Goal: Task Accomplishment & Management: Use online tool/utility

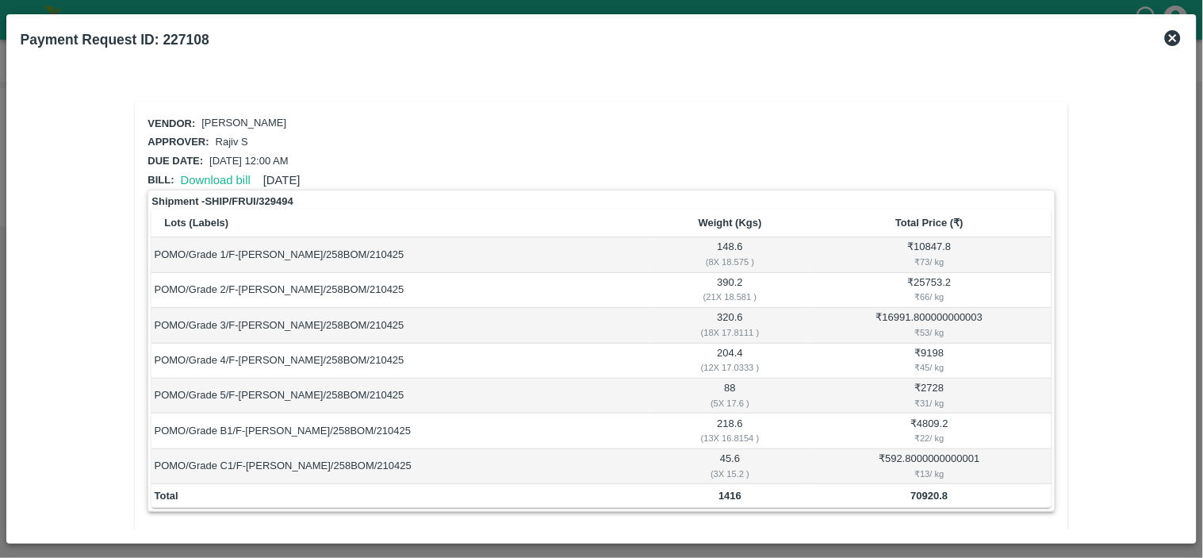
click at [1174, 38] on icon at bounding box center [1172, 38] width 19 height 19
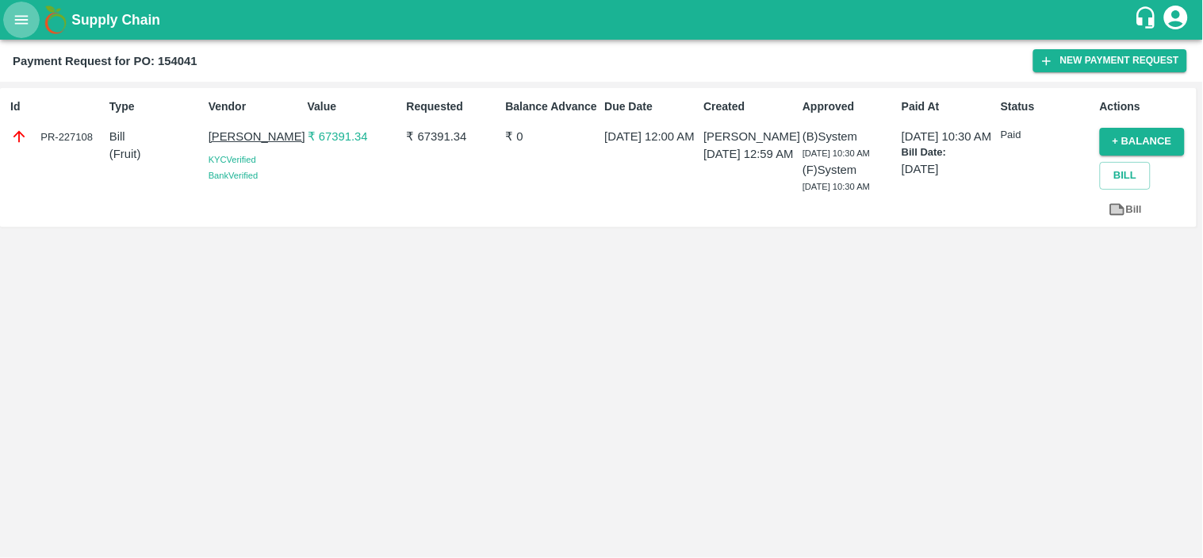
click at [9, 18] on button "open drawer" at bounding box center [21, 20] width 36 height 36
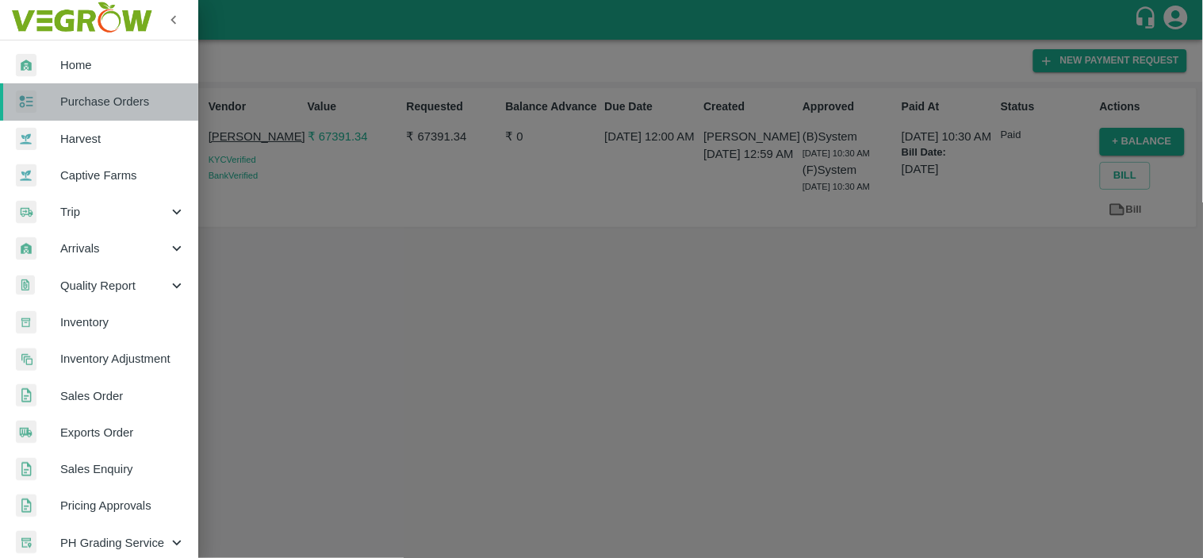
click at [111, 109] on span "Purchase Orders" at bounding box center [122, 101] width 125 height 17
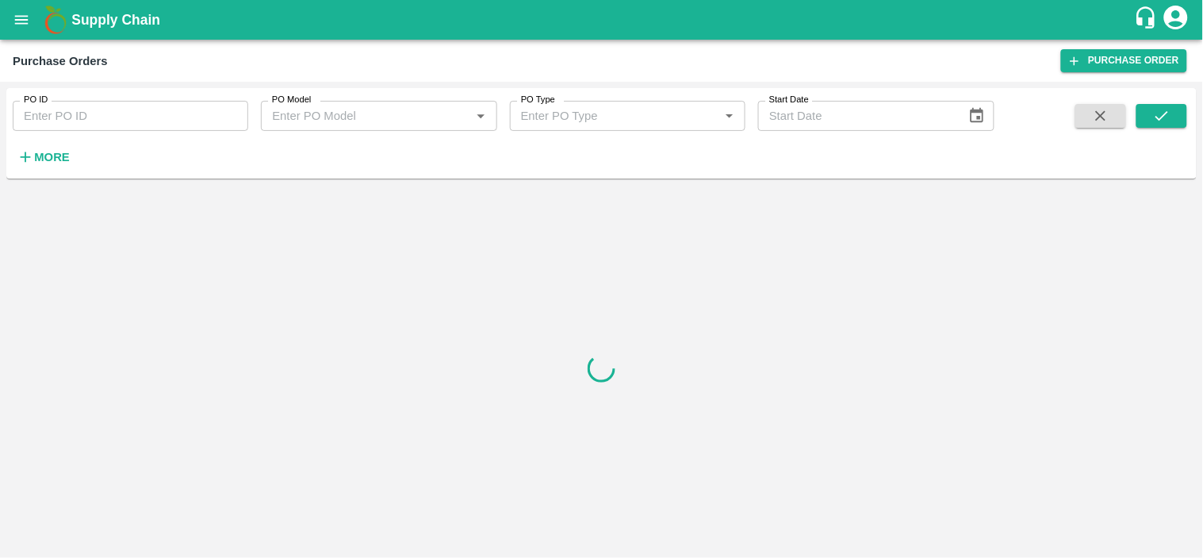
click at [133, 121] on input "PO ID" at bounding box center [131, 116] width 236 height 30
paste input "169195"
click at [1172, 117] on button "submit" at bounding box center [1161, 116] width 51 height 24
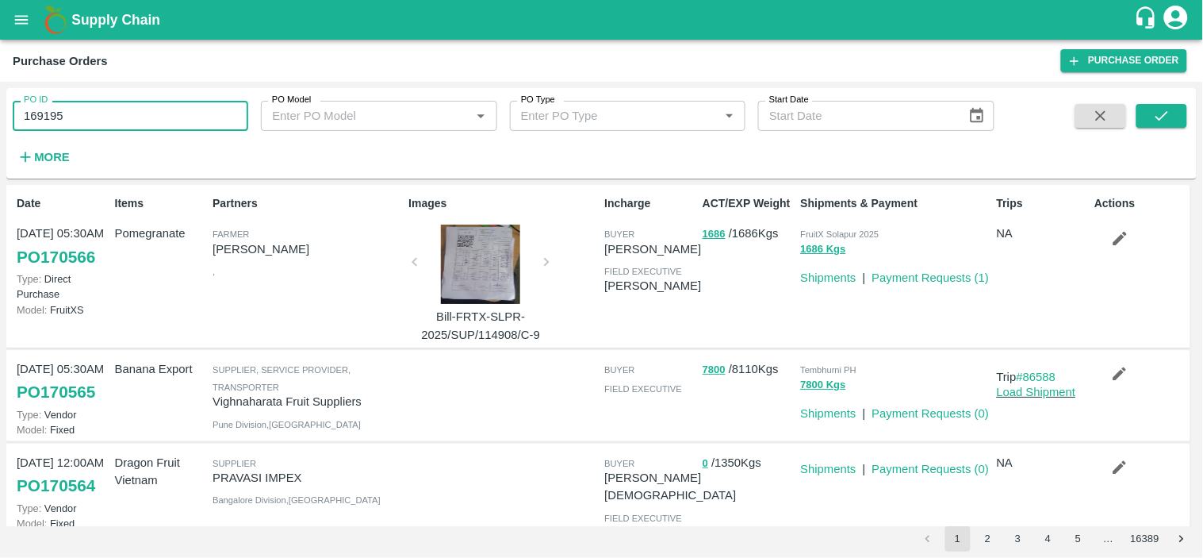
click at [109, 115] on input "169195" at bounding box center [131, 116] width 236 height 30
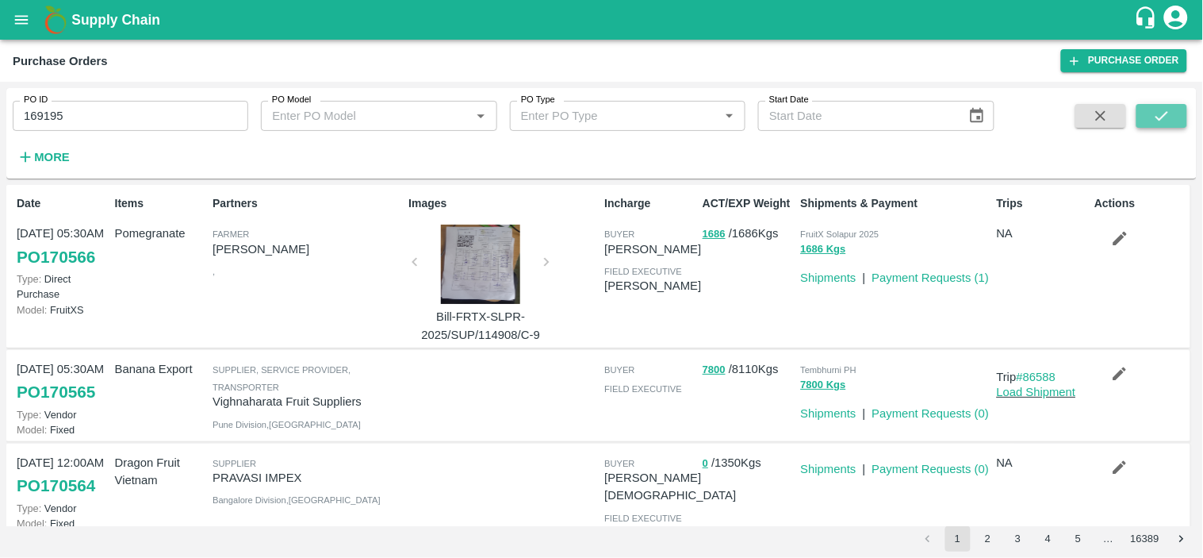
click at [1166, 113] on icon "submit" at bounding box center [1161, 115] width 17 height 17
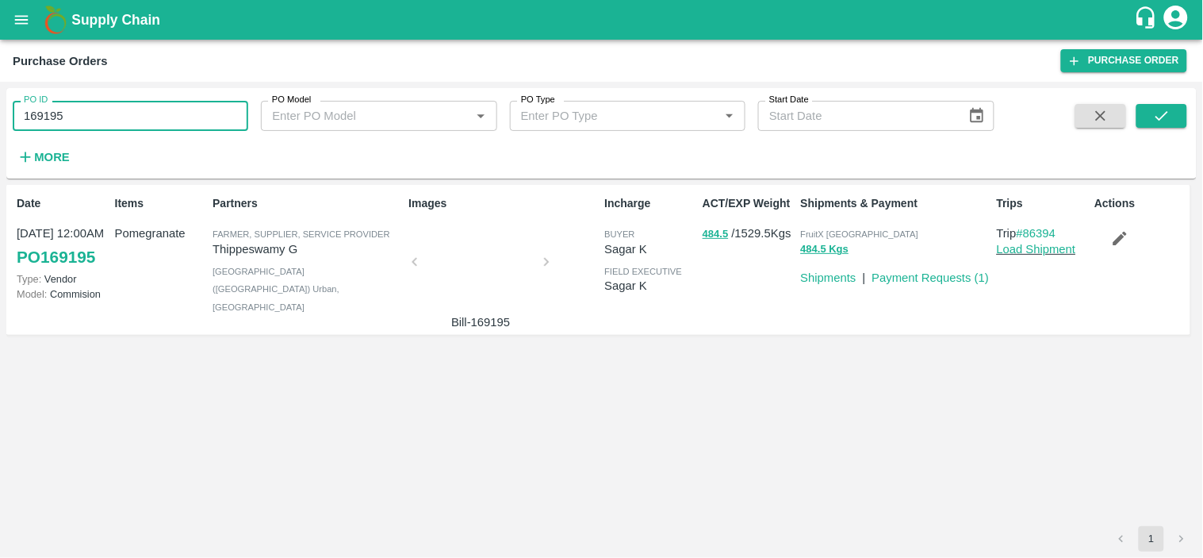
click at [185, 109] on input "169195" at bounding box center [131, 116] width 236 height 30
paste input "text"
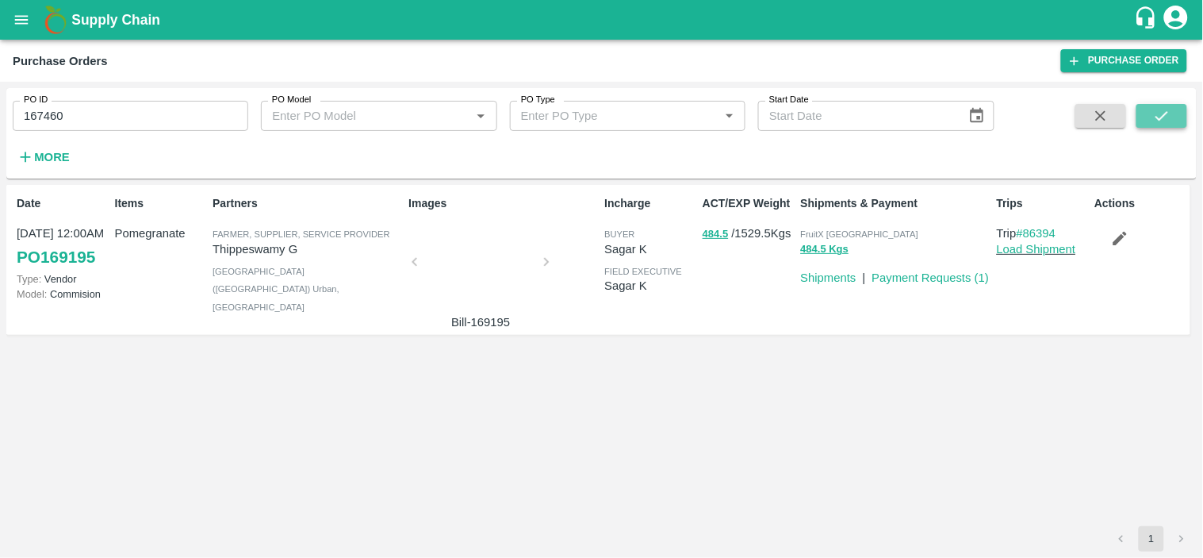
click at [1163, 113] on icon "submit" at bounding box center [1161, 115] width 17 height 17
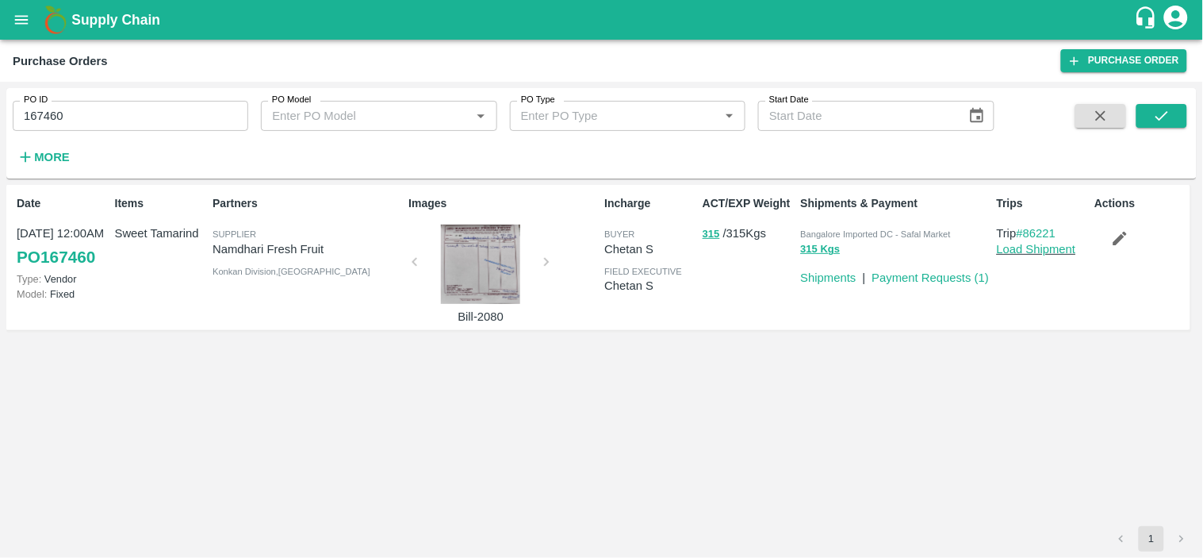
click at [865, 232] on span "Bangalore Imported DC - Safal Market" at bounding box center [876, 234] width 150 height 10
copy p "Bangalore Imported DC - Safal Market 315 Kgs"
click at [177, 119] on input "167460" at bounding box center [131, 116] width 236 height 30
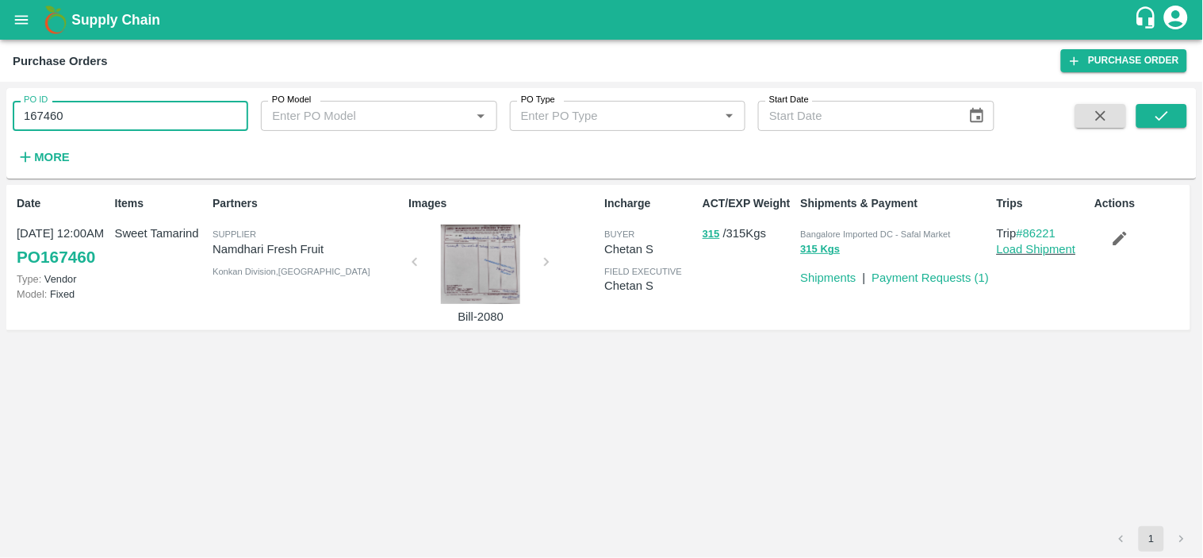
click at [177, 119] on input "167460" at bounding box center [131, 116] width 236 height 30
paste input "text"
type input "167786"
click at [1172, 117] on button "submit" at bounding box center [1161, 116] width 51 height 24
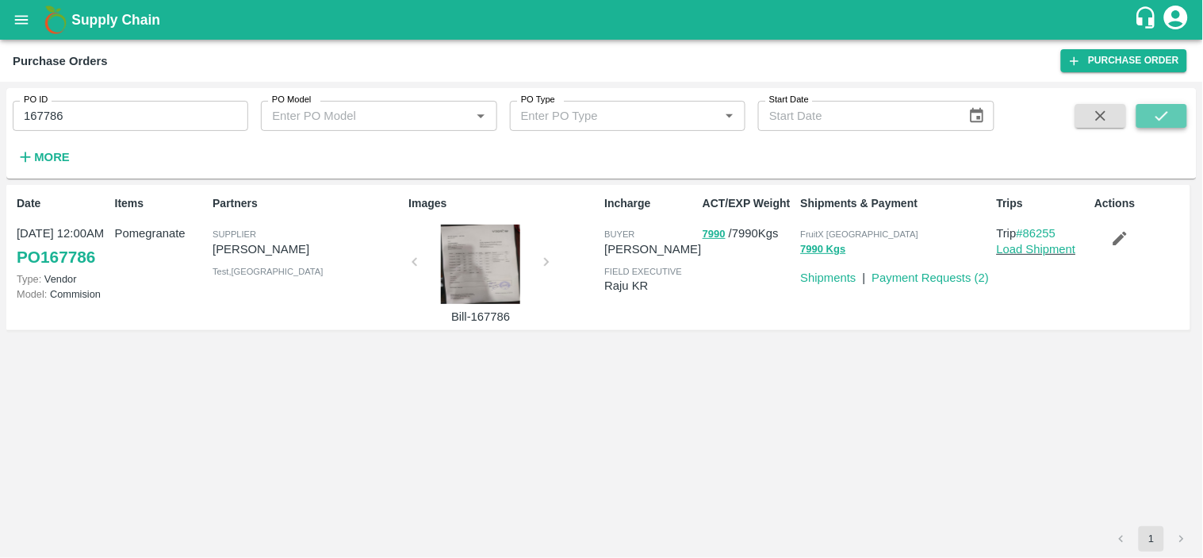
click at [1175, 113] on button "submit" at bounding box center [1161, 116] width 51 height 24
click at [844, 231] on span "FruitX [GEOGRAPHIC_DATA]" at bounding box center [860, 234] width 118 height 10
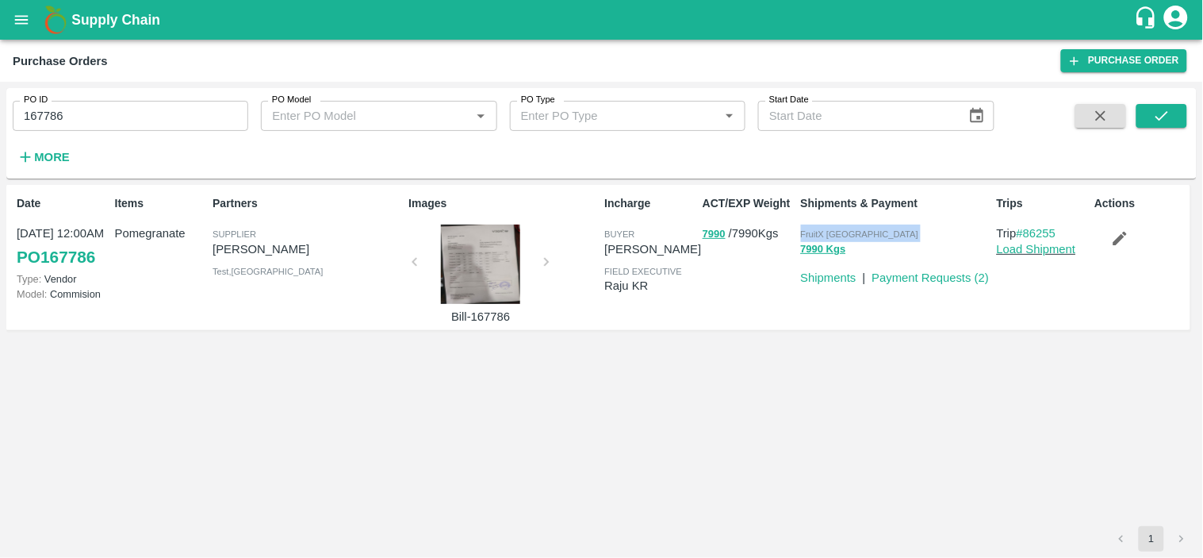
copy p "FruitX Bangalore 7990 Kgs"
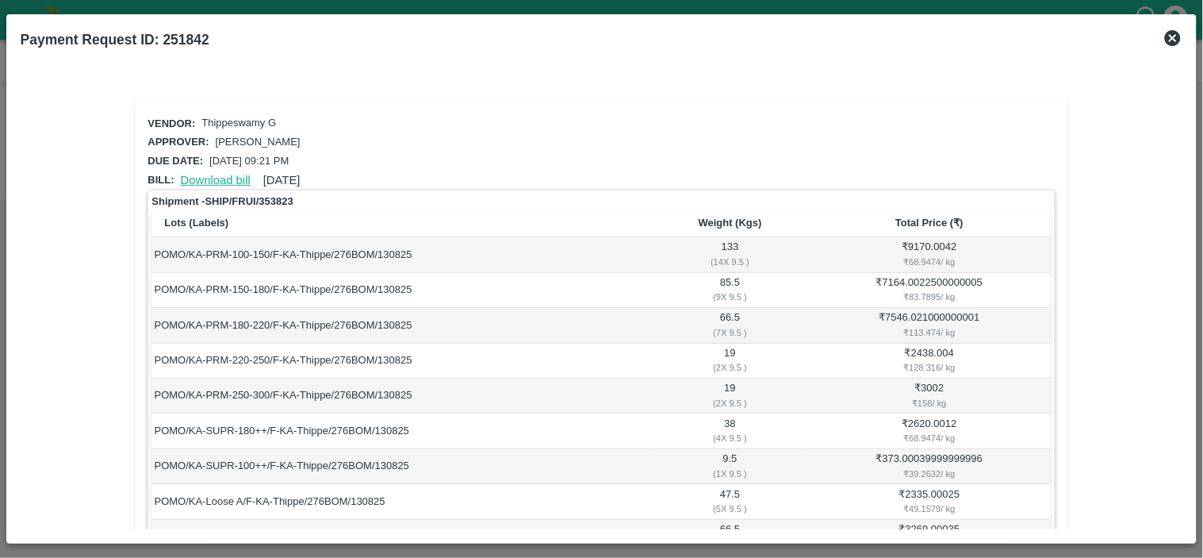
click at [219, 178] on link "Download bill" at bounding box center [216, 180] width 70 height 13
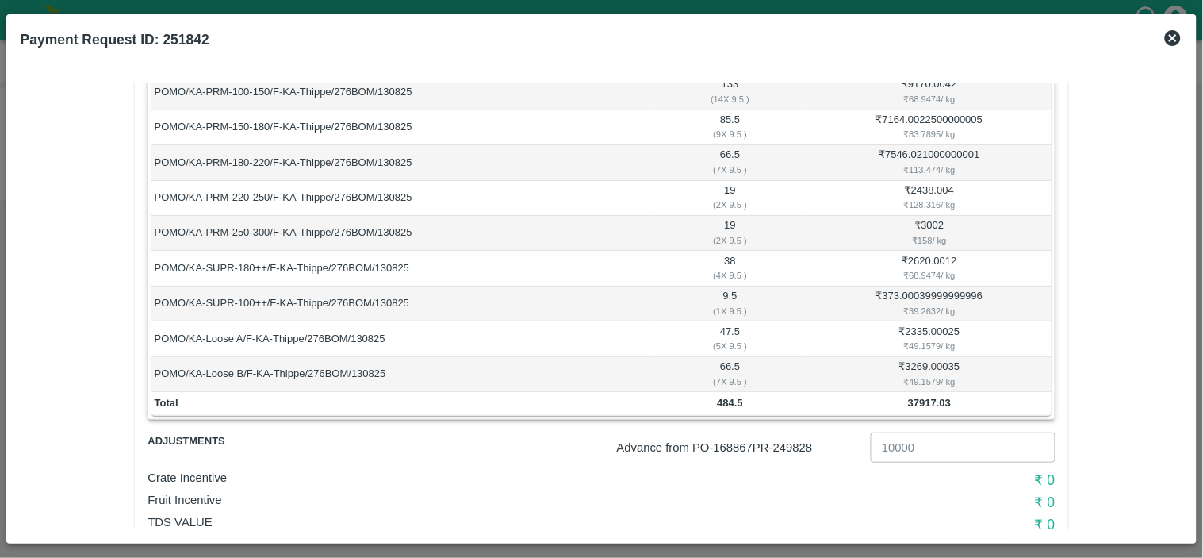
scroll to position [226, 0]
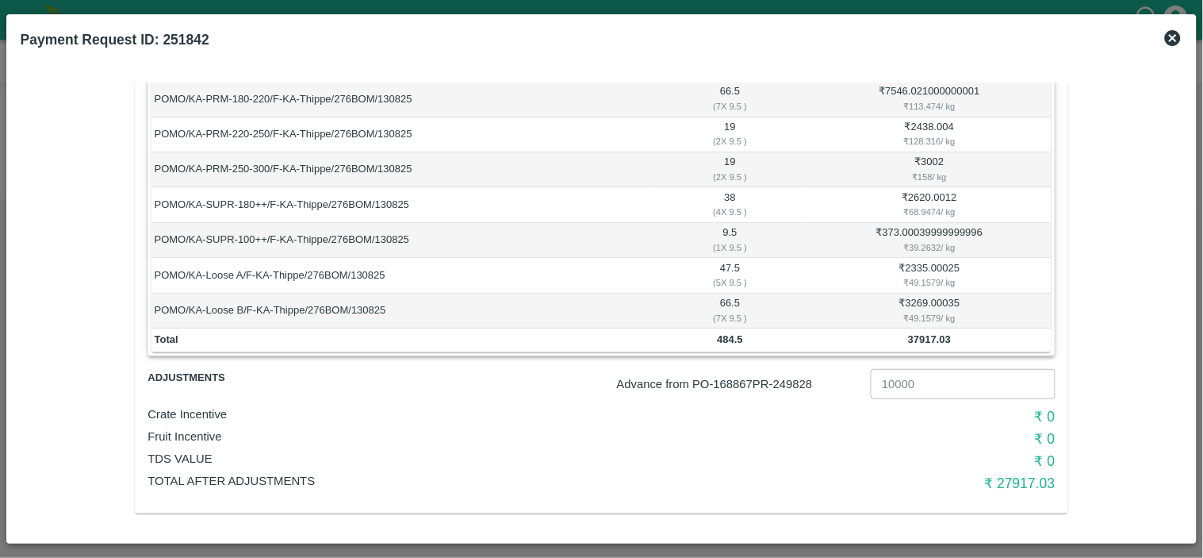
click at [794, 375] on p "Advance from PO- 168867 PR- 249828" at bounding box center [740, 383] width 247 height 17
copy p "249828"
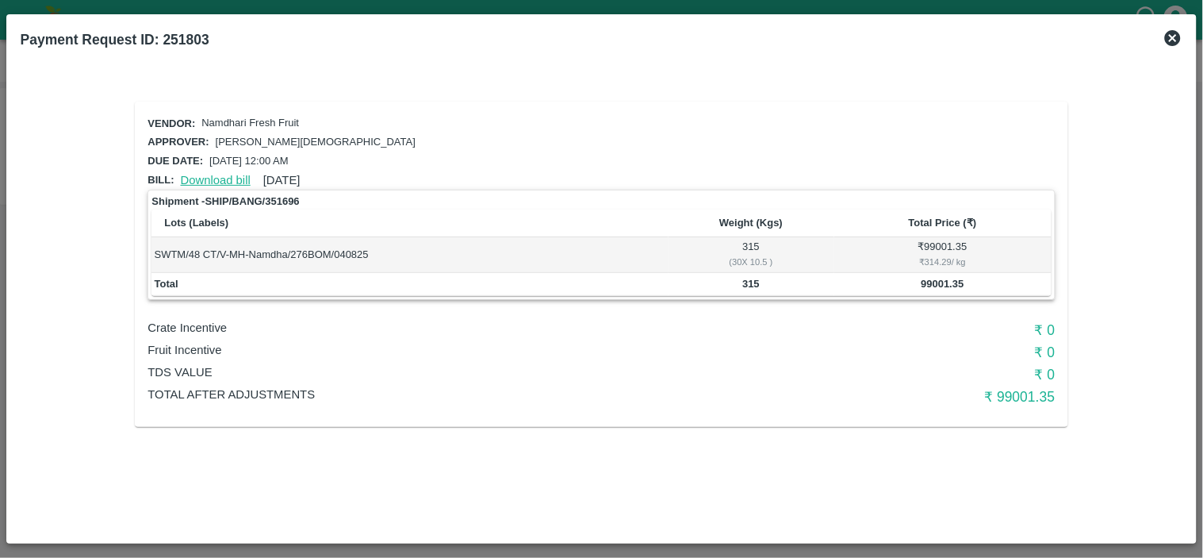
click at [194, 174] on link "Download bill" at bounding box center [216, 180] width 70 height 13
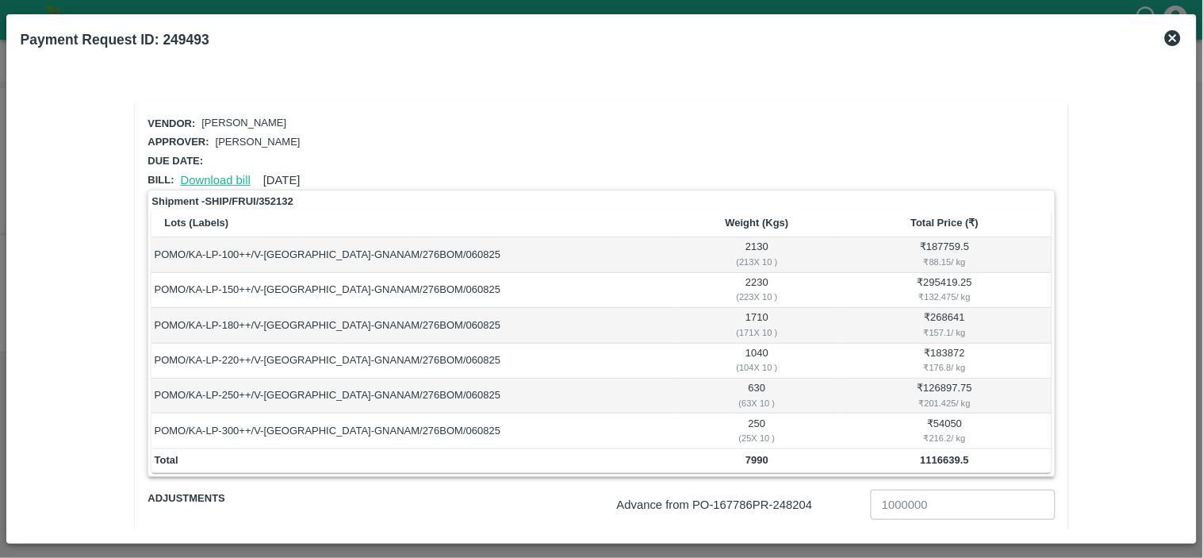
click at [236, 174] on link "Download bill" at bounding box center [216, 180] width 70 height 13
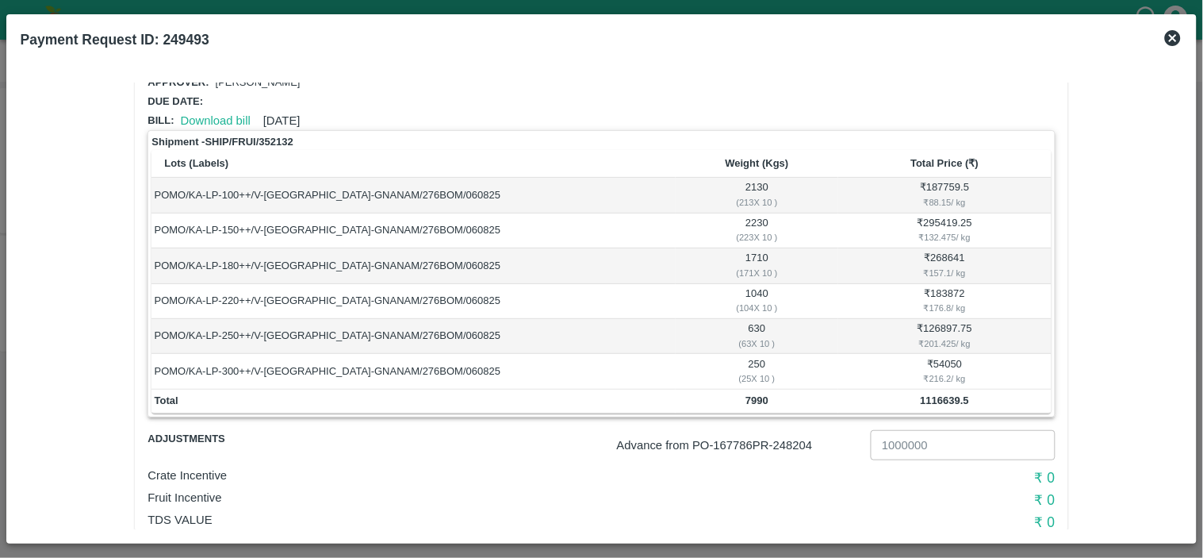
scroll to position [60, 0]
click at [942, 400] on b "1116639.5" at bounding box center [945, 399] width 48 height 12
copy b "1116639.5"
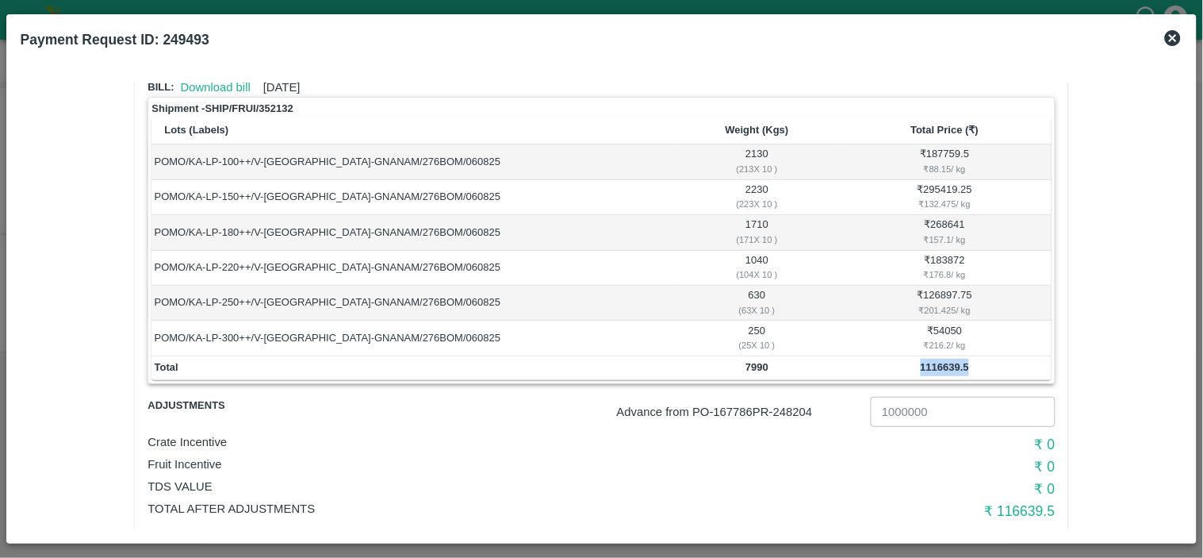
scroll to position [121, 0]
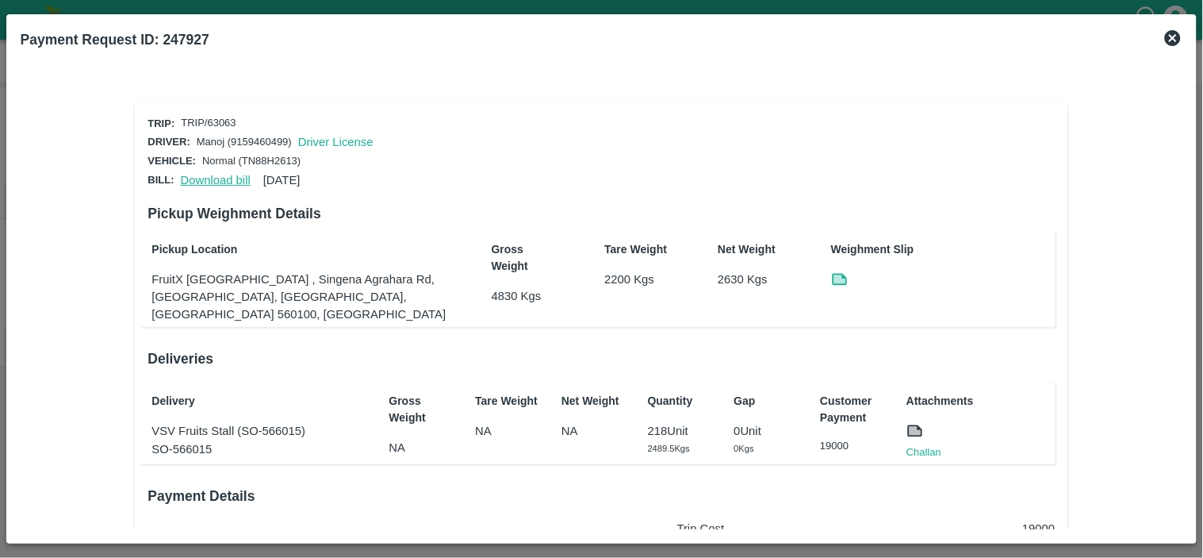
click at [210, 176] on link "Download bill" at bounding box center [216, 180] width 70 height 13
click at [215, 174] on link "Download bill" at bounding box center [216, 180] width 70 height 13
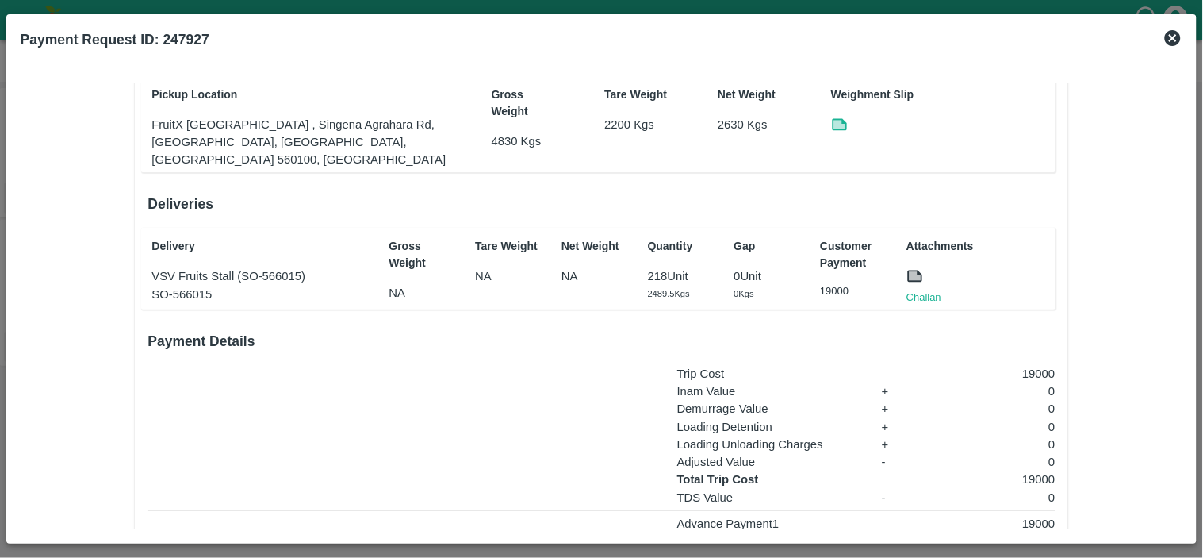
scroll to position [156, 0]
click at [922, 288] on link "Challan" at bounding box center [923, 296] width 35 height 16
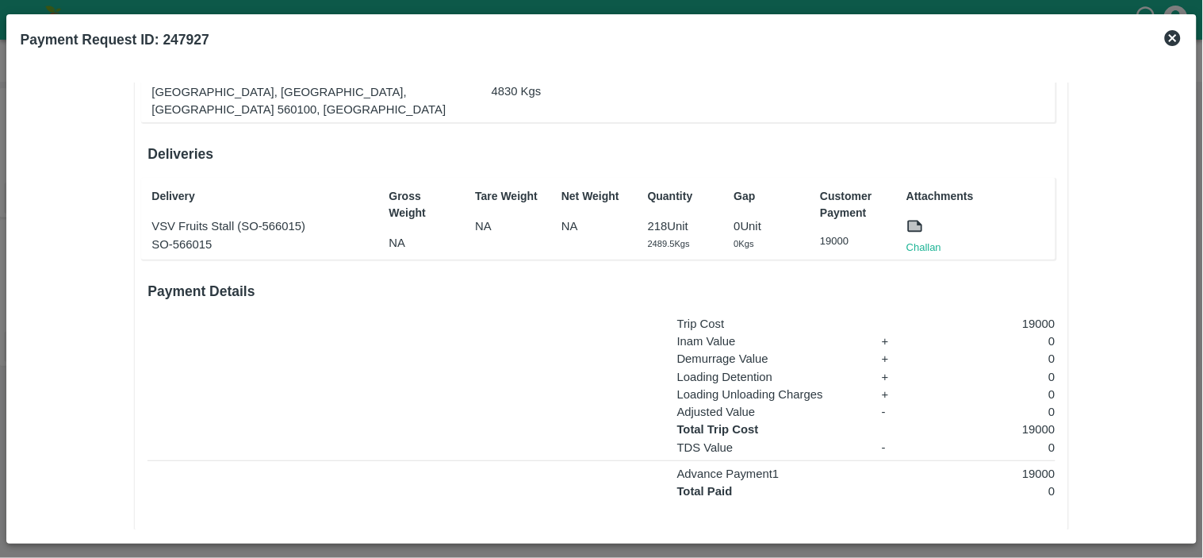
click at [1037, 420] on p "19000" at bounding box center [992, 428] width 126 height 17
copy p "19000"
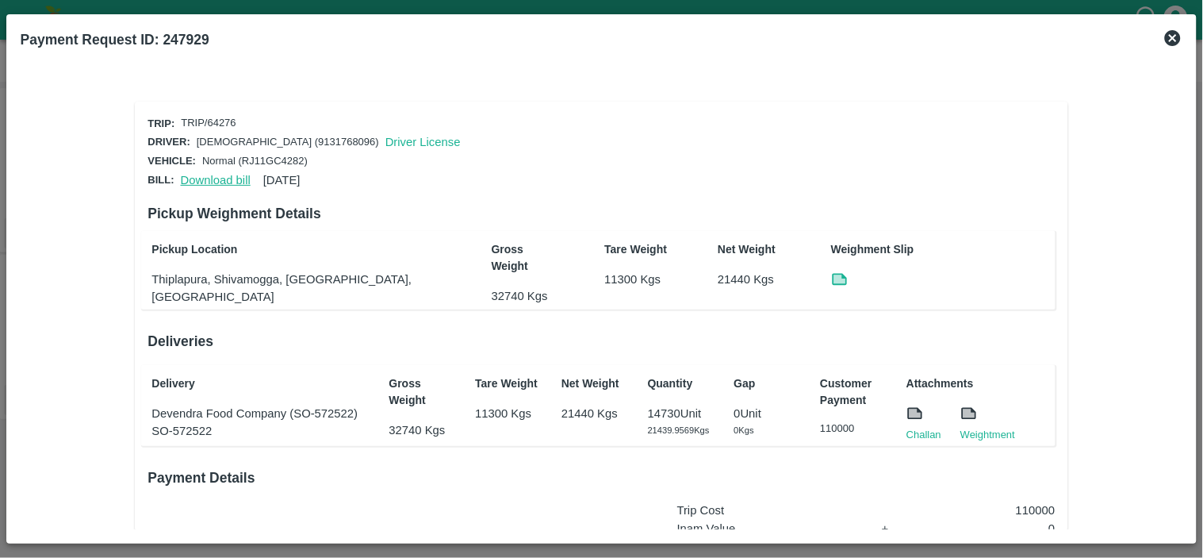
click at [208, 174] on link "Download bill" at bounding box center [216, 180] width 70 height 13
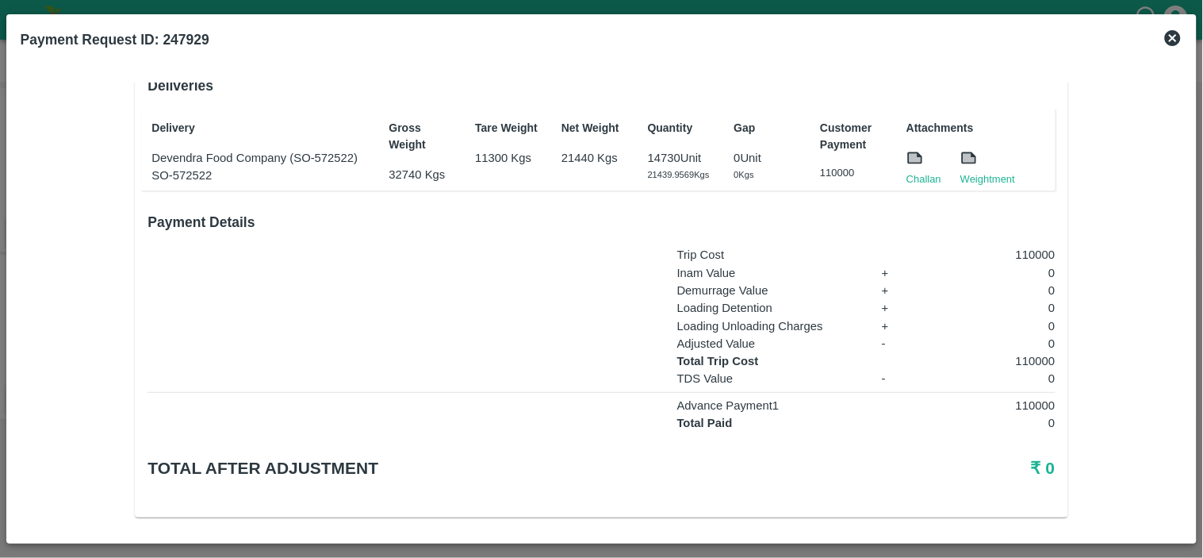
scroll to position [257, 0]
click at [920, 171] on link "Challan" at bounding box center [923, 178] width 35 height 16
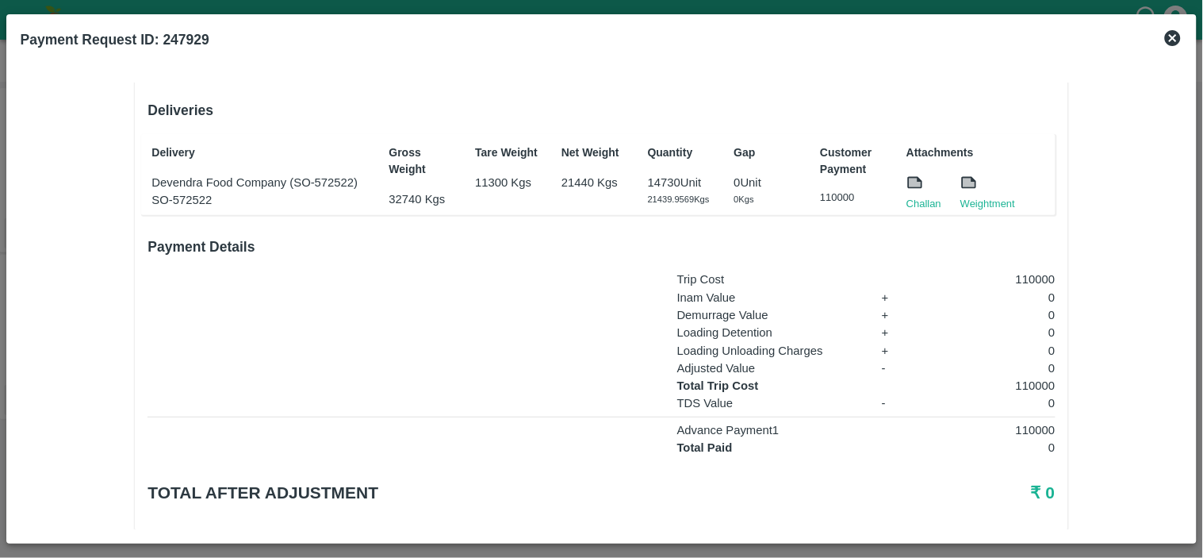
scroll to position [251, 0]
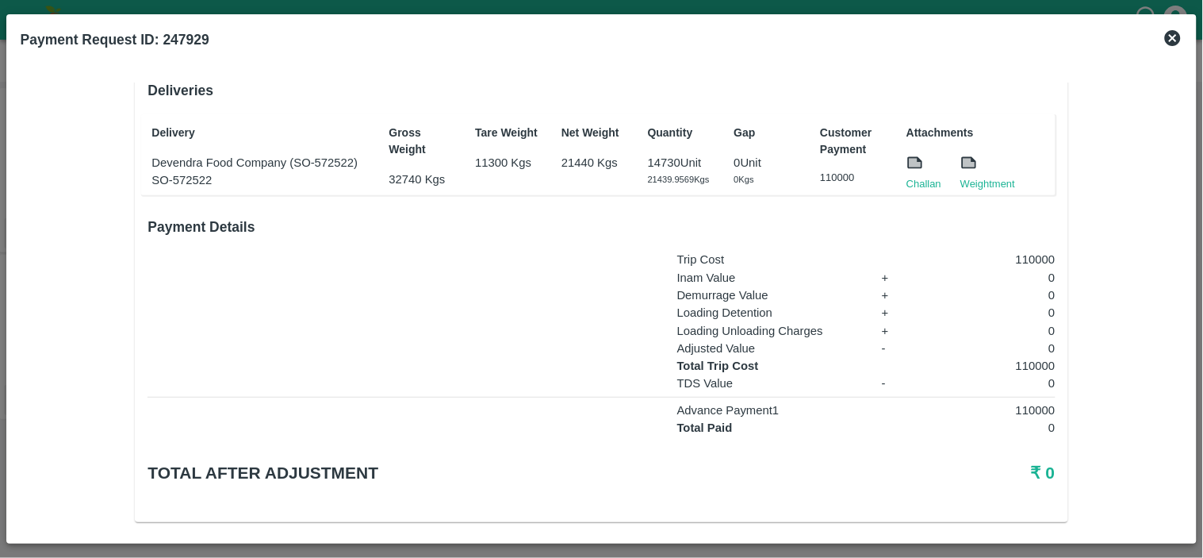
click at [1025, 259] on p "110000" at bounding box center [992, 259] width 126 height 17
copy p "110000"
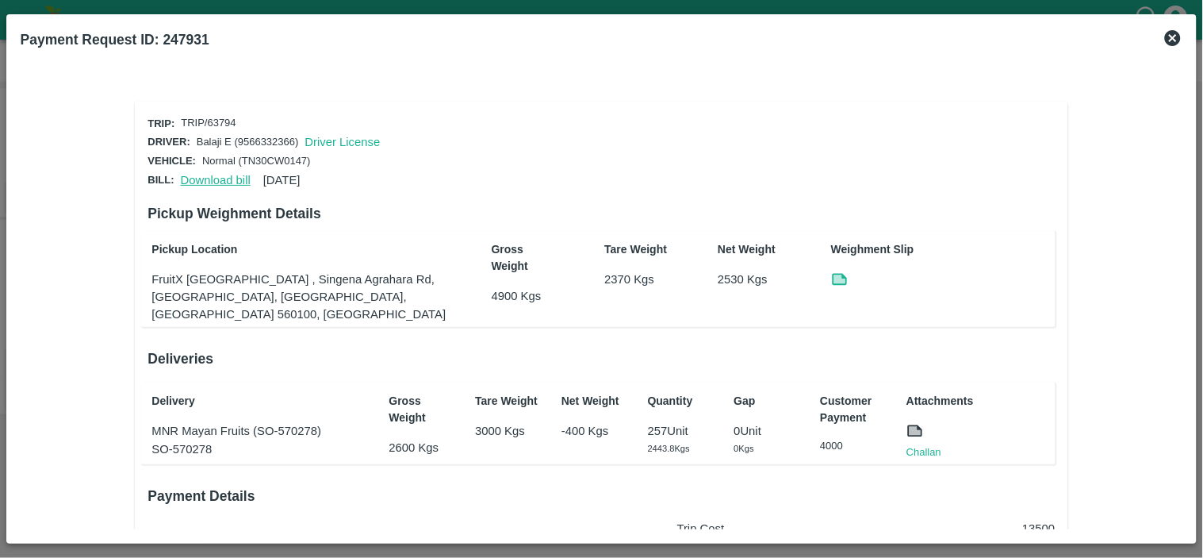
click at [204, 181] on link "Download bill" at bounding box center [216, 180] width 70 height 13
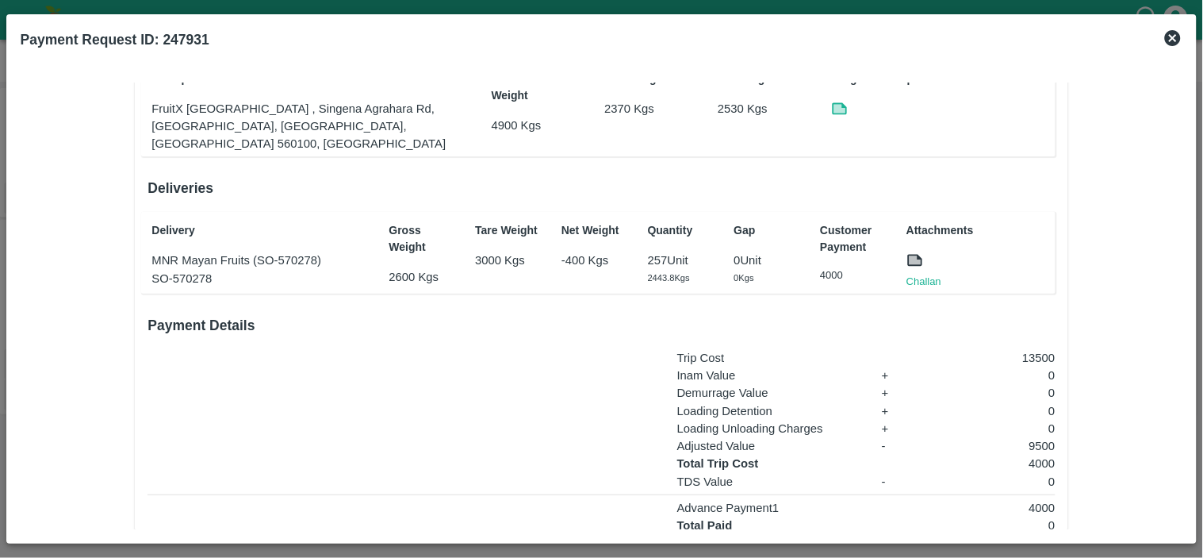
scroll to position [174, 0]
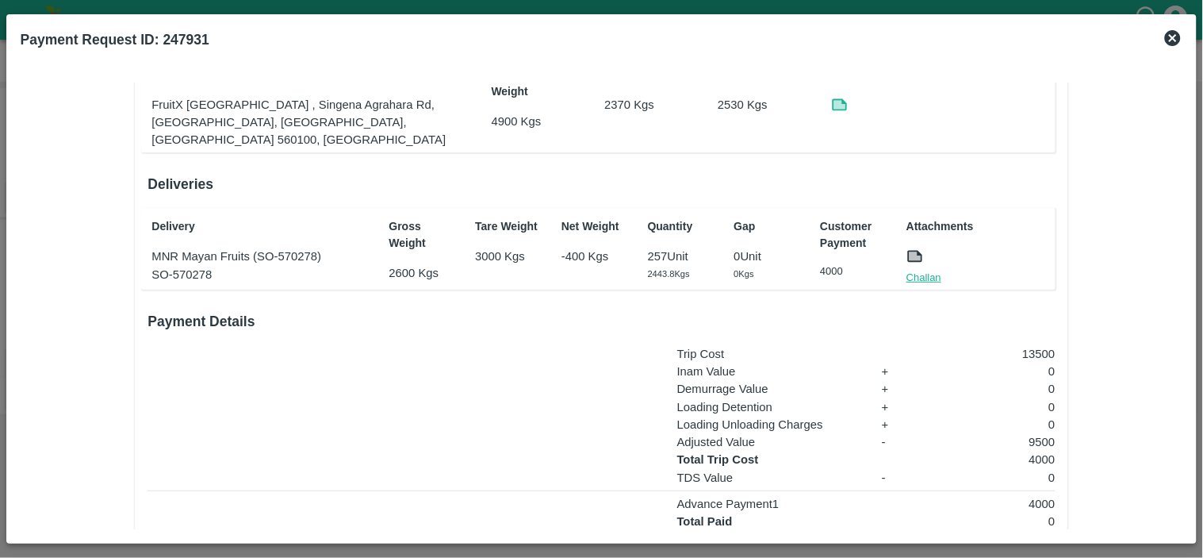
click at [917, 270] on link "Challan" at bounding box center [923, 278] width 35 height 16
click at [1036, 345] on p "13500" at bounding box center [992, 353] width 126 height 17
copy p "13500"
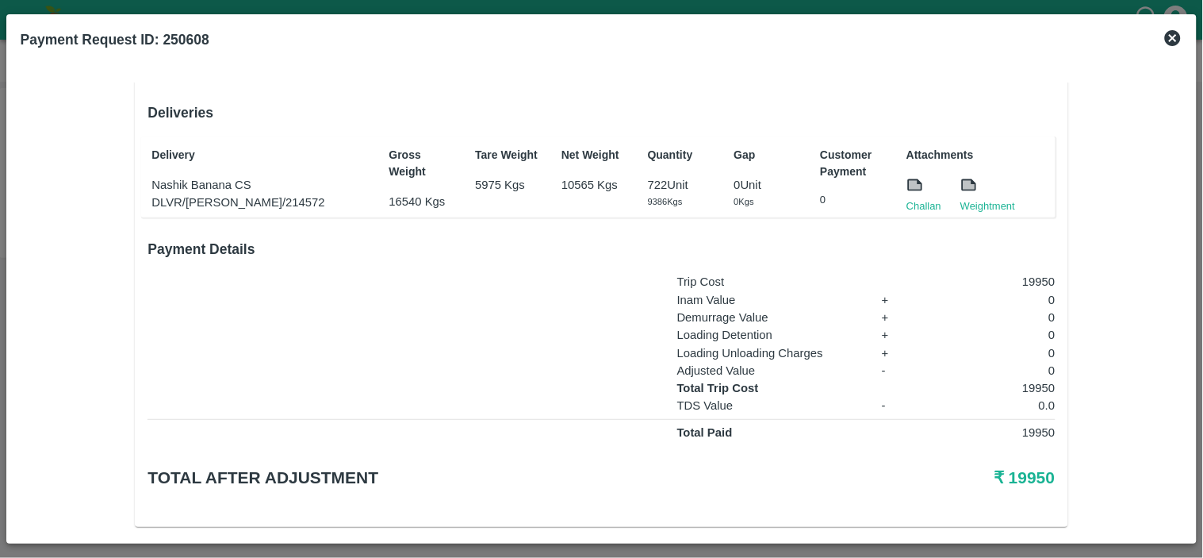
scroll to position [240, 0]
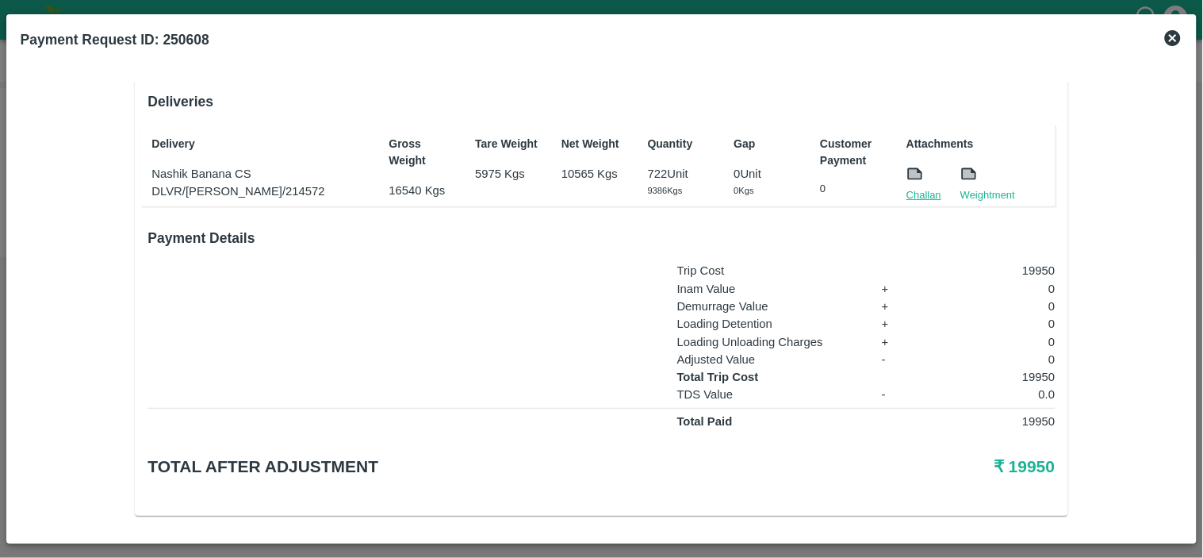
click at [921, 190] on link "Challan" at bounding box center [923, 195] width 35 height 16
click at [1034, 263] on p "19950" at bounding box center [992, 270] width 126 height 17
copy p "19950"
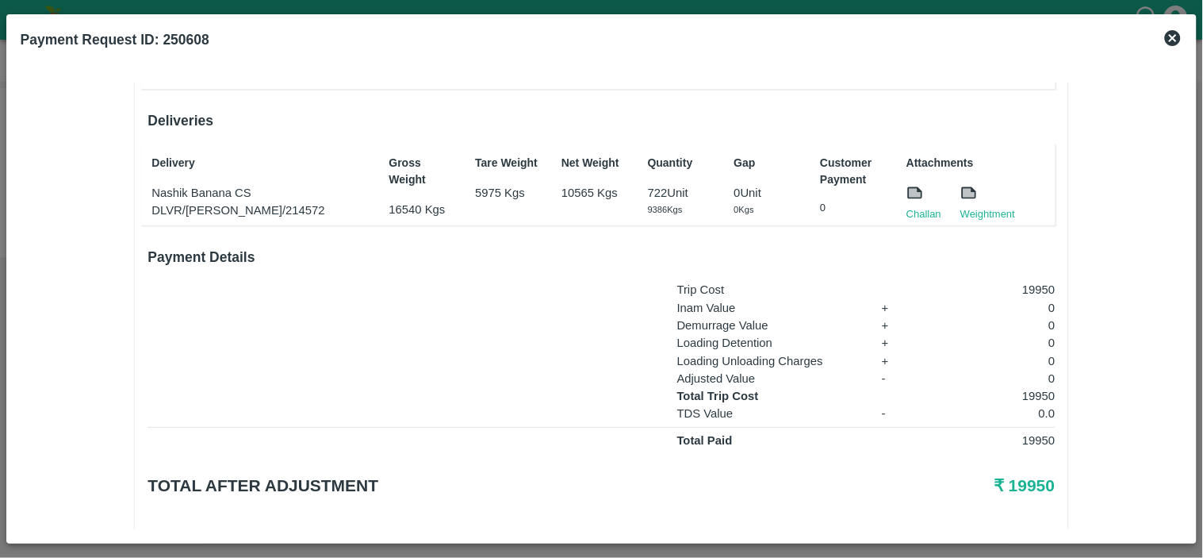
scroll to position [240, 0]
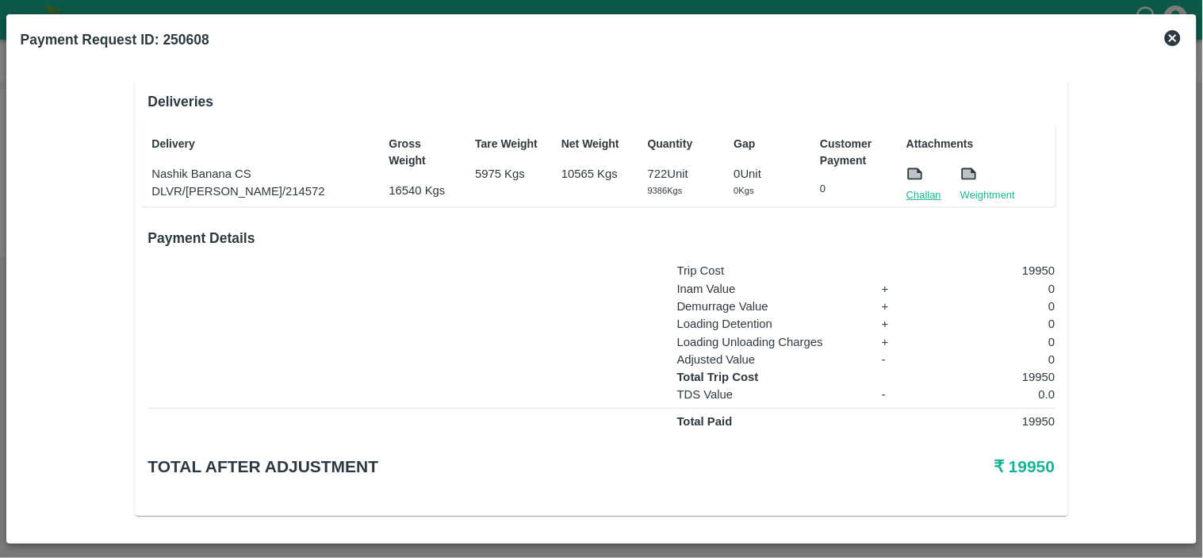
click at [926, 190] on link "Challan" at bounding box center [923, 195] width 35 height 16
click at [1041, 368] on p "19950" at bounding box center [992, 376] width 126 height 17
copy p "19950"
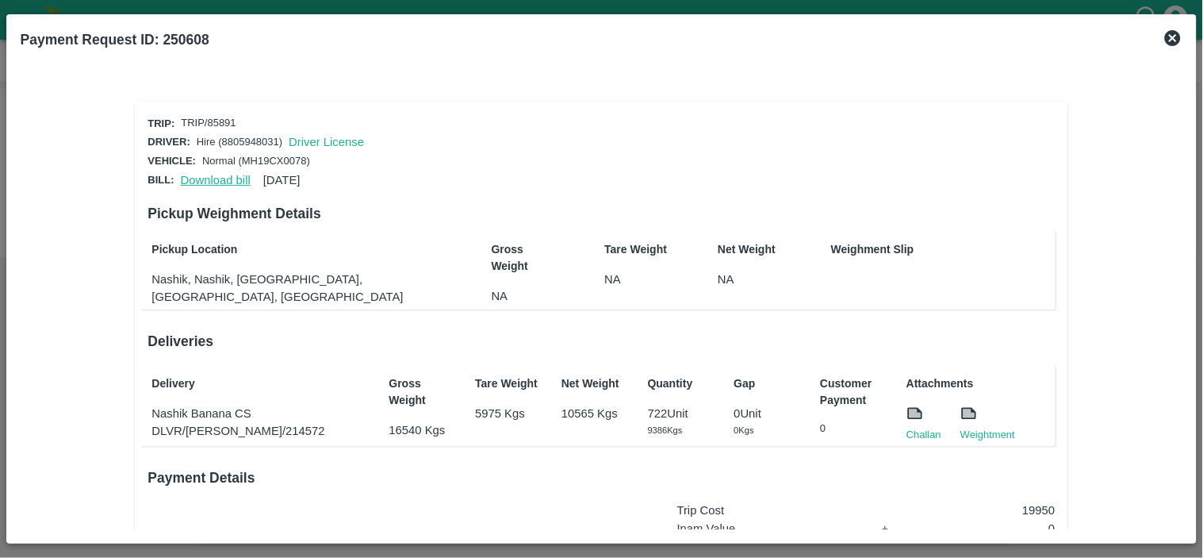
click at [228, 180] on link "Download bill" at bounding box center [216, 180] width 70 height 13
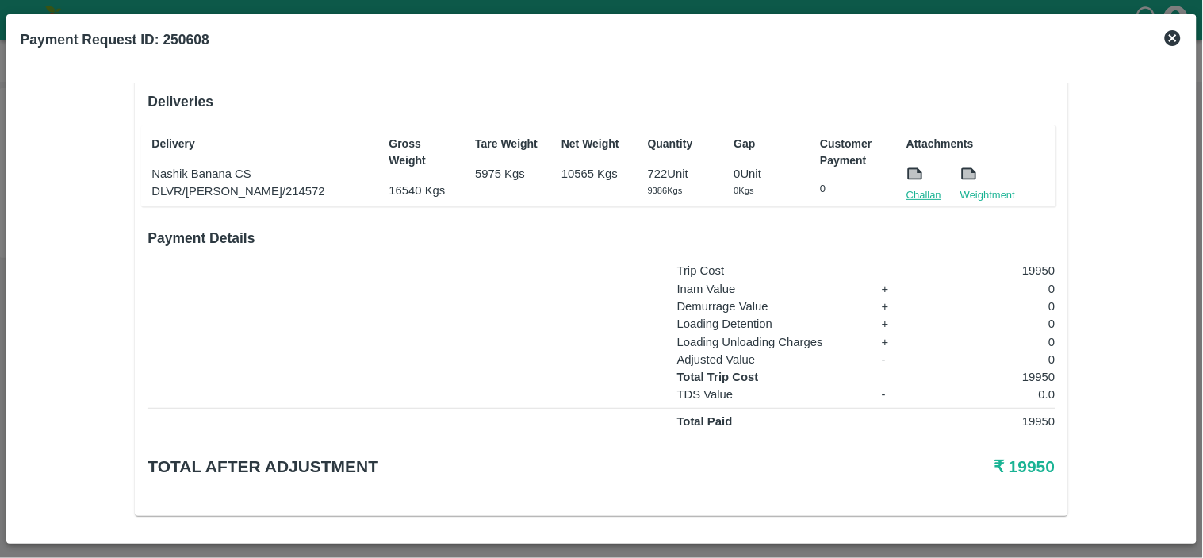
click at [916, 190] on link "Challan" at bounding box center [923, 195] width 35 height 16
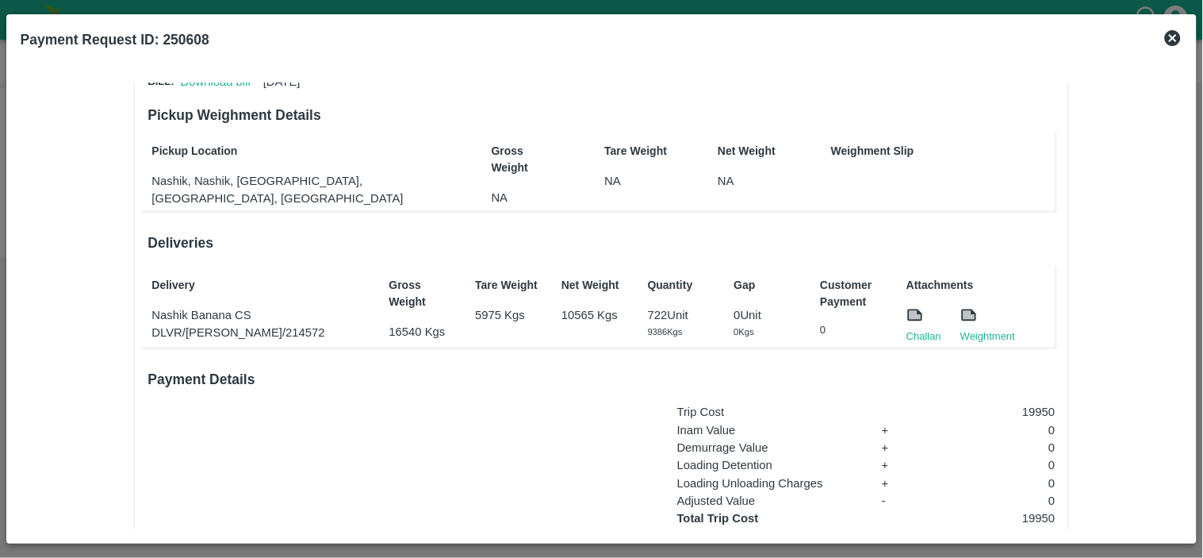
scroll to position [90, 0]
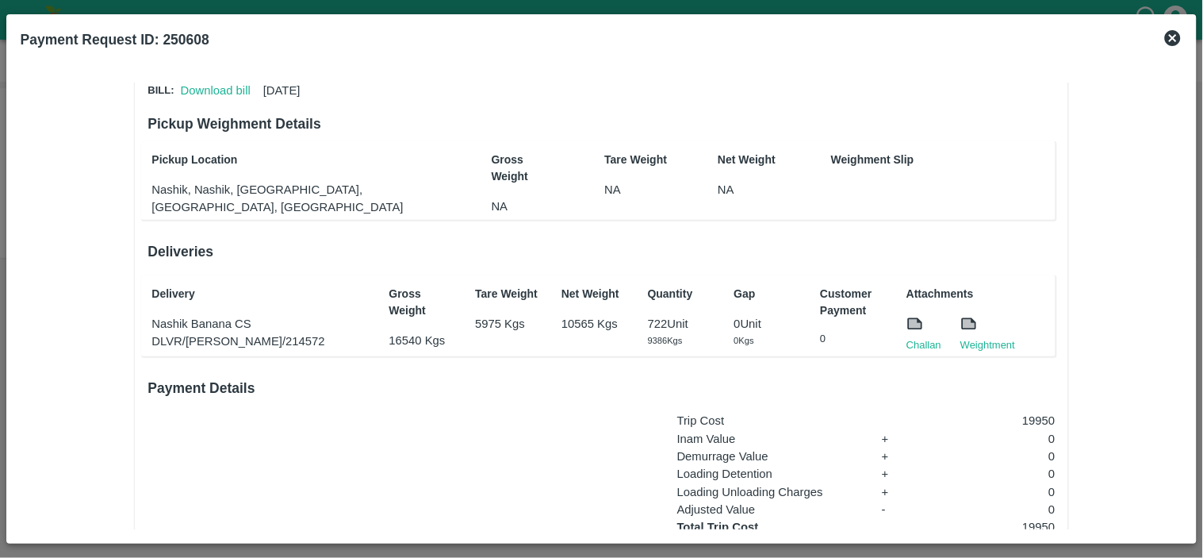
click at [200, 43] on b "Payment Request ID: 250608" at bounding box center [115, 40] width 189 height 16
copy b "250608"
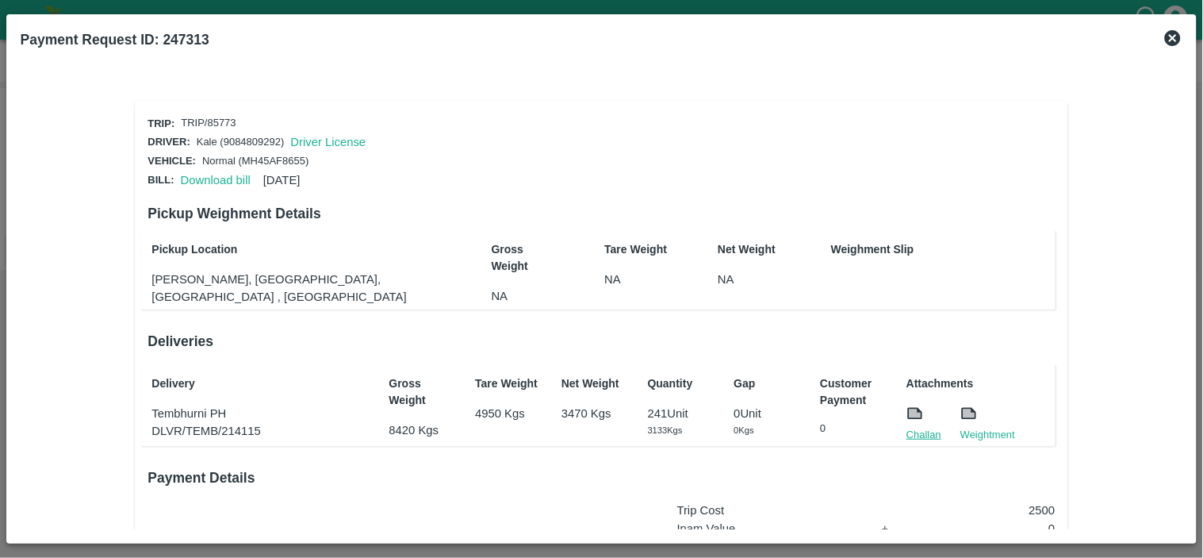
click at [921, 427] on link "Challan" at bounding box center [923, 435] width 35 height 16
